Goal: Task Accomplishment & Management: Manage account settings

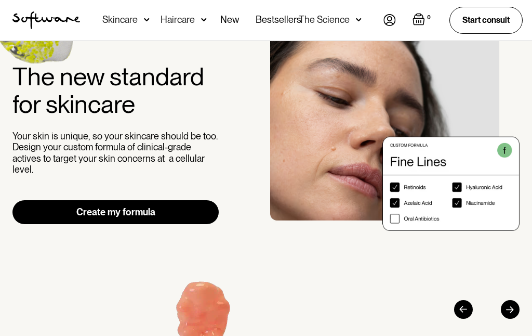
scroll to position [70, 0]
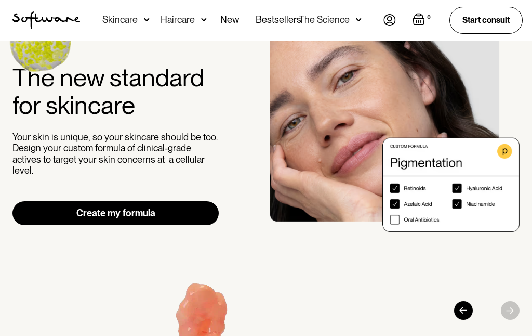
click at [390, 25] on img at bounding box center [390, 20] width 12 height 12
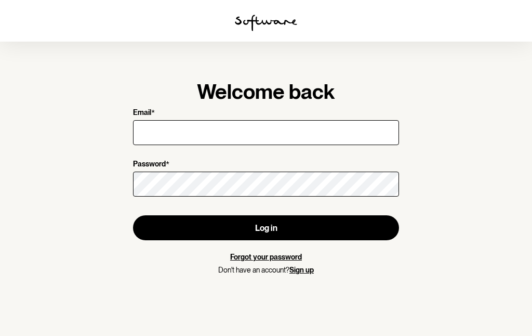
click at [302, 133] on input "Email *" at bounding box center [266, 132] width 266 height 25
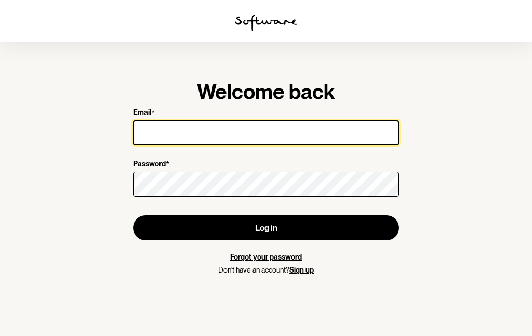
type input "crowerjmt@optusnet.com.au"
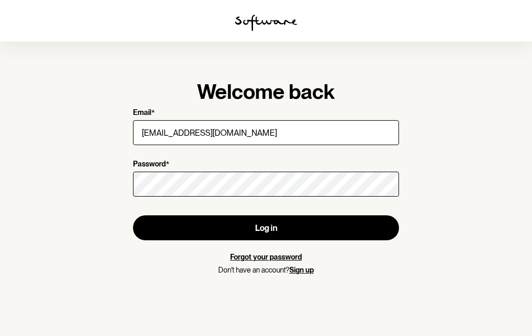
click at [266, 228] on button "Log in" at bounding box center [266, 227] width 266 height 25
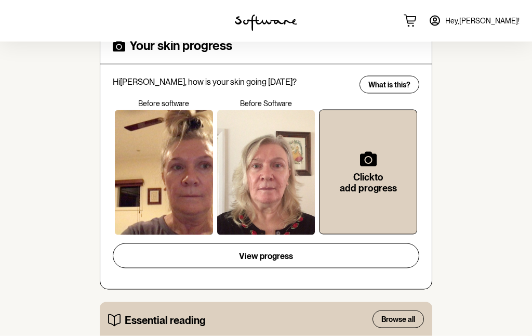
scroll to position [358, 0]
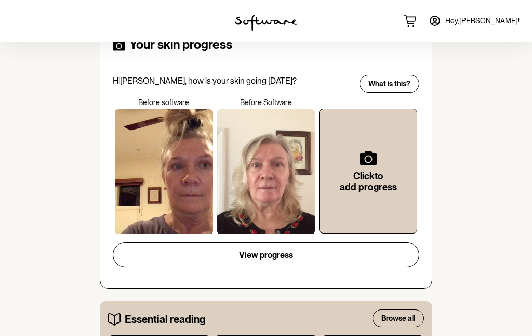
click at [284, 179] on div at bounding box center [266, 171] width 98 height 125
click at [288, 250] on span "View progress" at bounding box center [266, 255] width 54 height 10
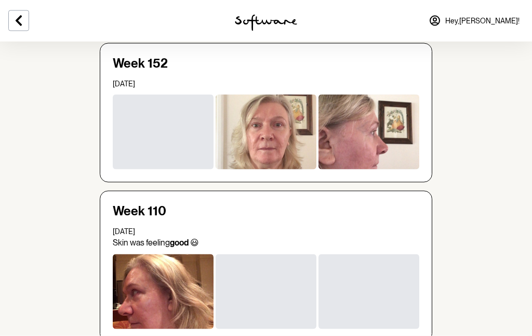
scroll to position [177, 0]
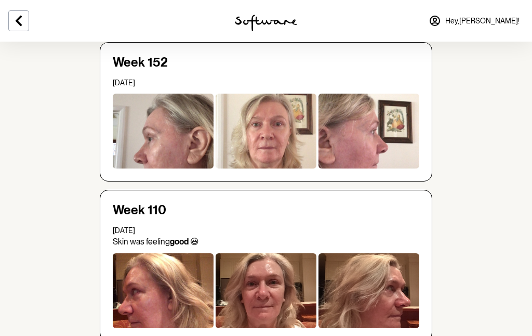
click at [280, 143] on div at bounding box center [266, 131] width 101 height 75
click at [271, 137] on div at bounding box center [266, 131] width 101 height 75
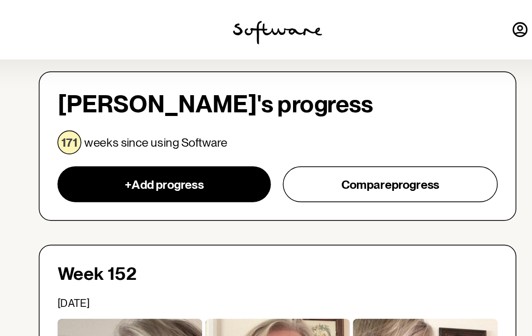
scroll to position [0, 0]
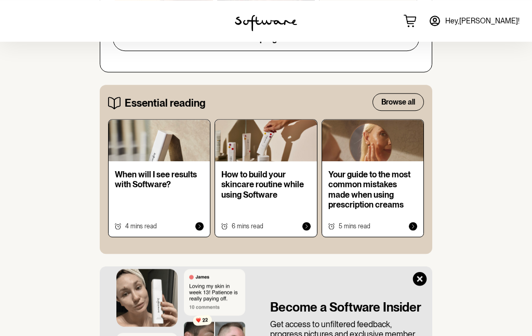
scroll to position [556, 0]
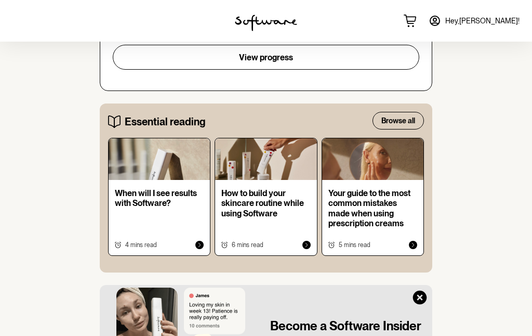
click at [384, 205] on p "Your guide to the most common mistakes made when using prescription creams" at bounding box center [372, 208] width 89 height 40
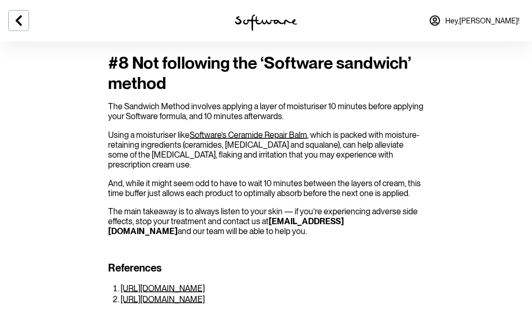
scroll to position [1353, 0]
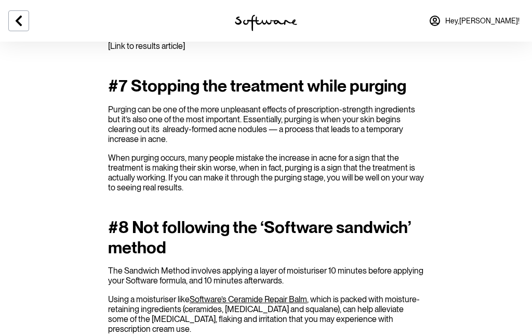
click at [502, 22] on span "Hey, Mary-Anne !" at bounding box center [482, 21] width 74 height 9
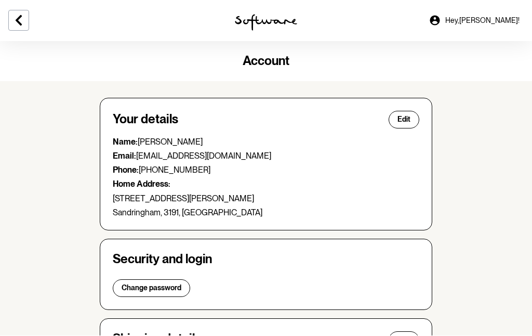
scroll to position [1, 0]
